Goal: Navigation & Orientation: Find specific page/section

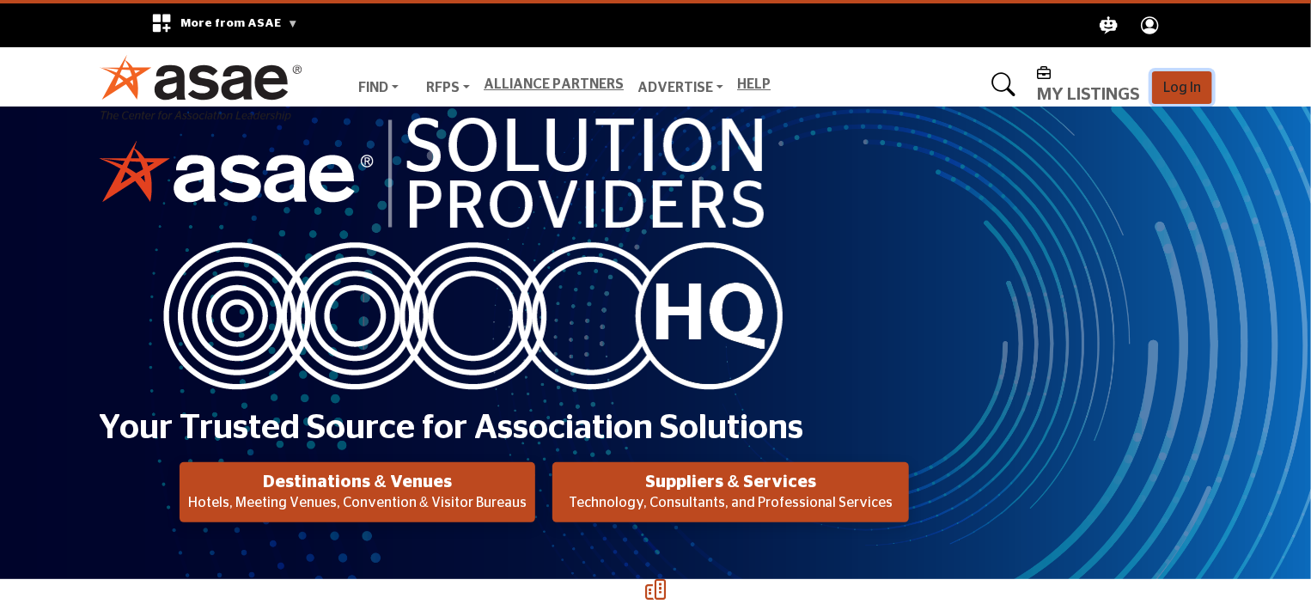
click at [1163, 81] on span "Log In" at bounding box center [1182, 88] width 38 height 14
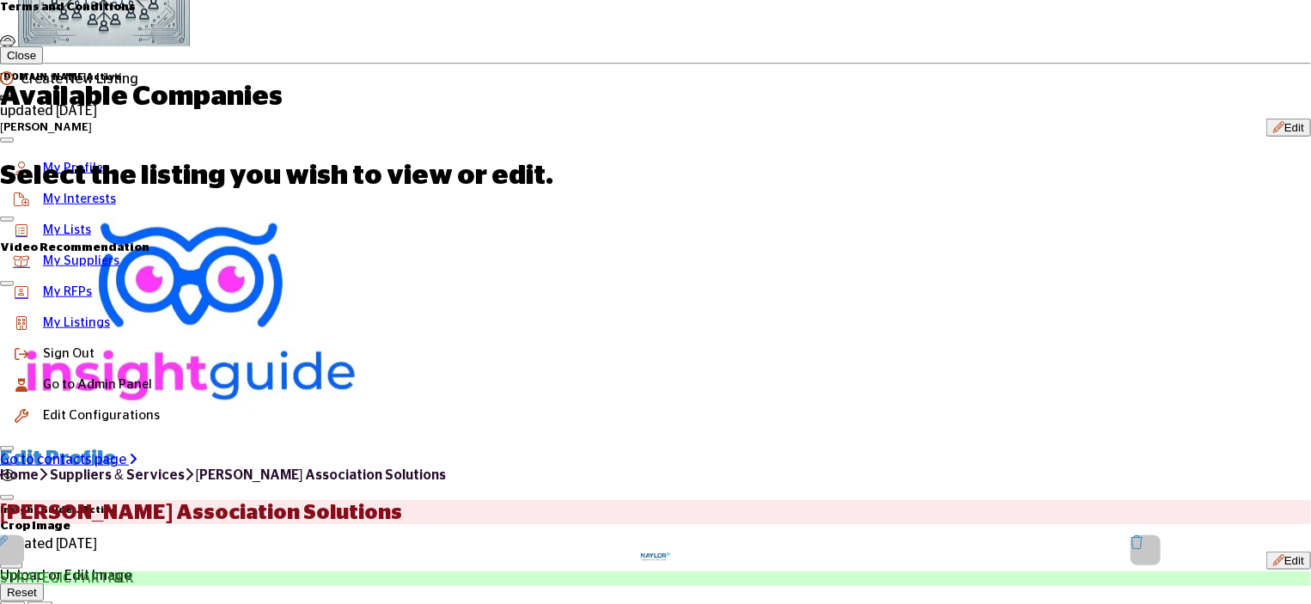
scroll to position [515, 0]
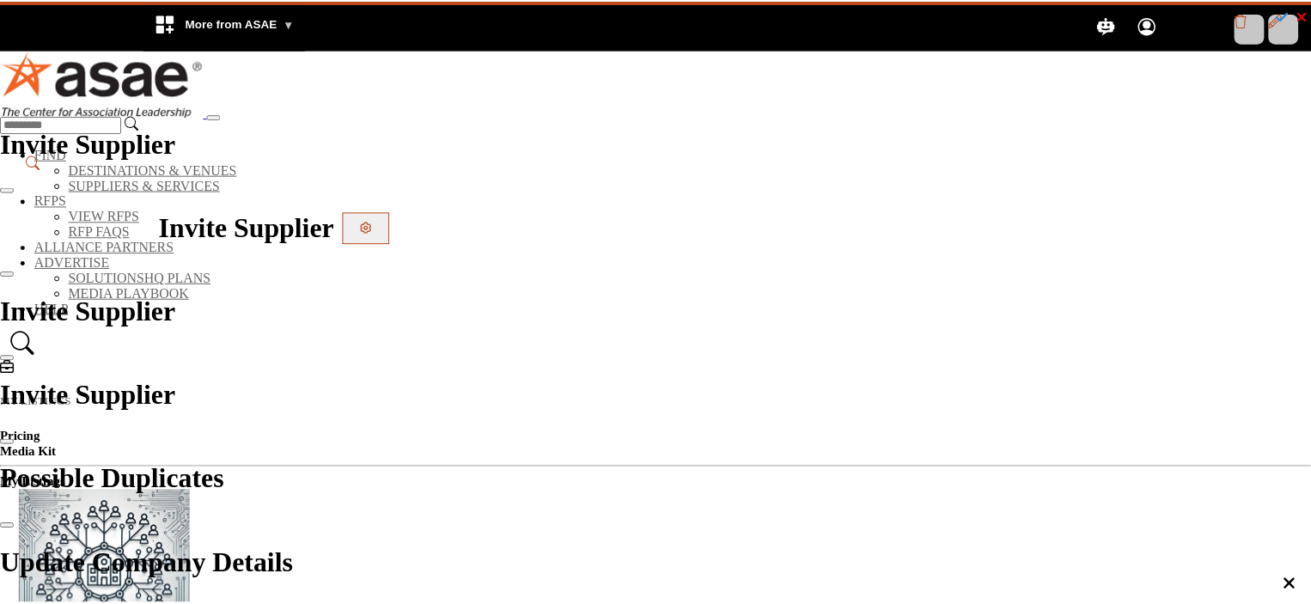
scroll to position [515, 0]
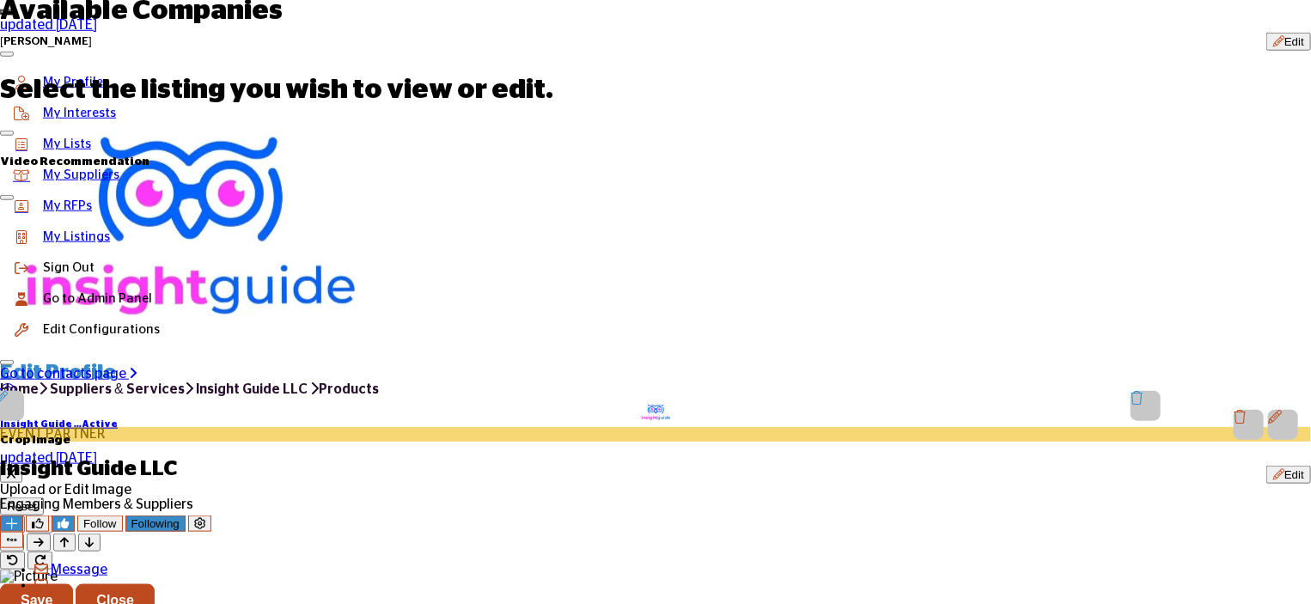
scroll to position [601, 0]
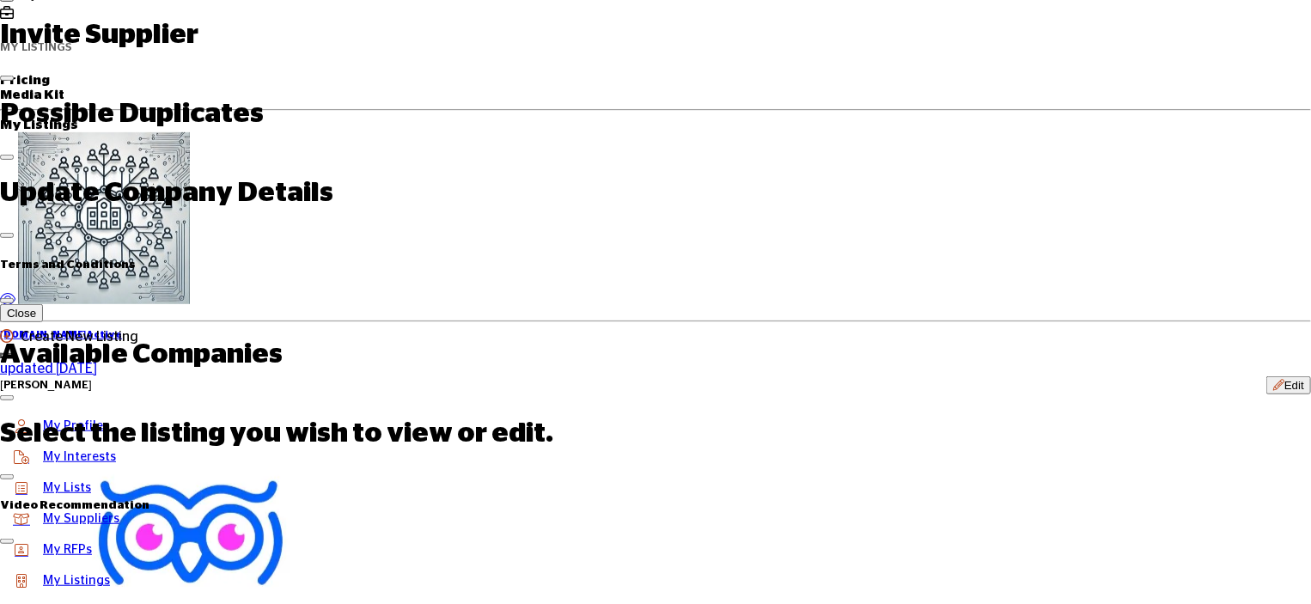
scroll to position [258, 0]
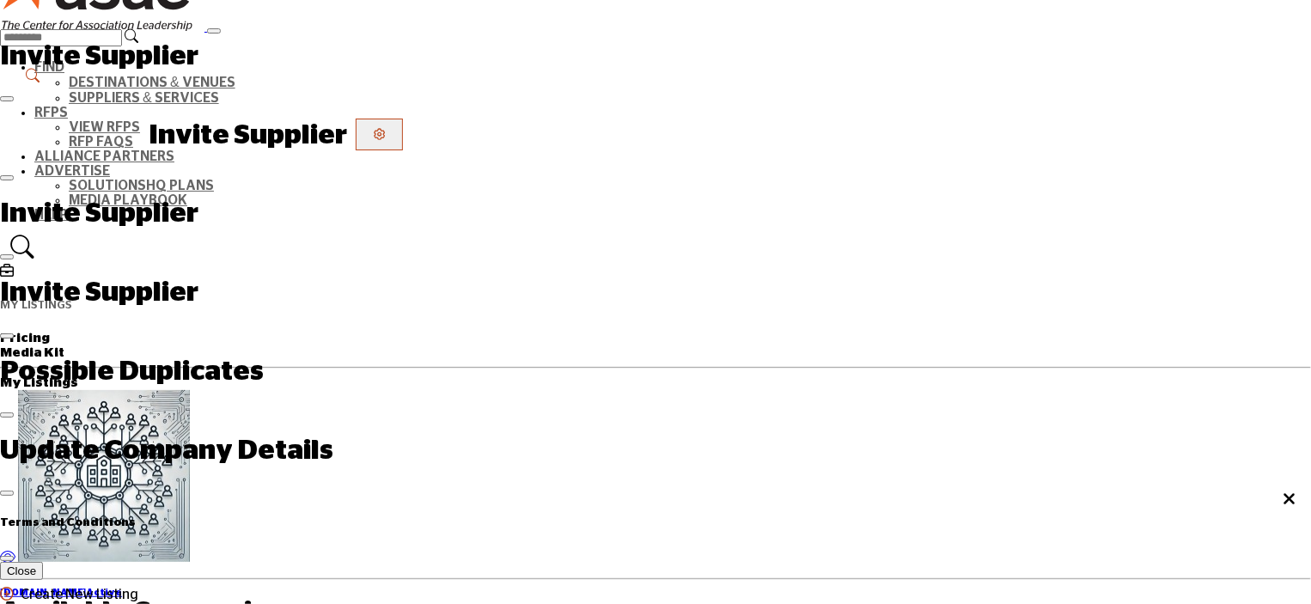
scroll to position [344, 0]
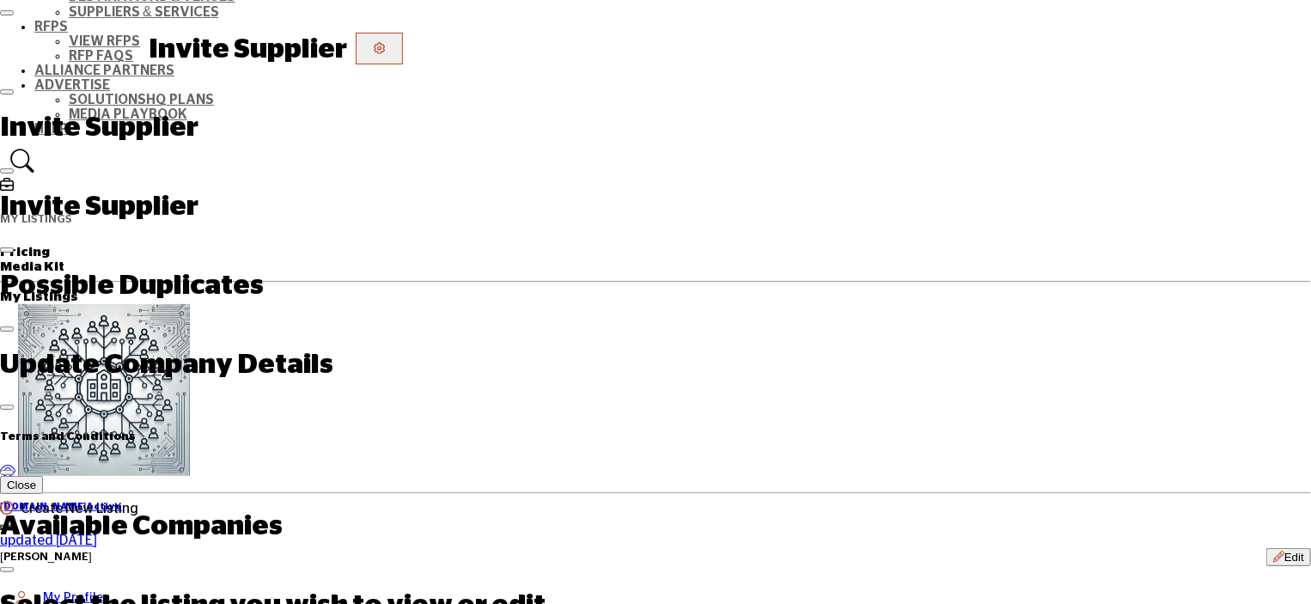
scroll to position [258, 0]
